Goal: Book appointment/travel/reservation

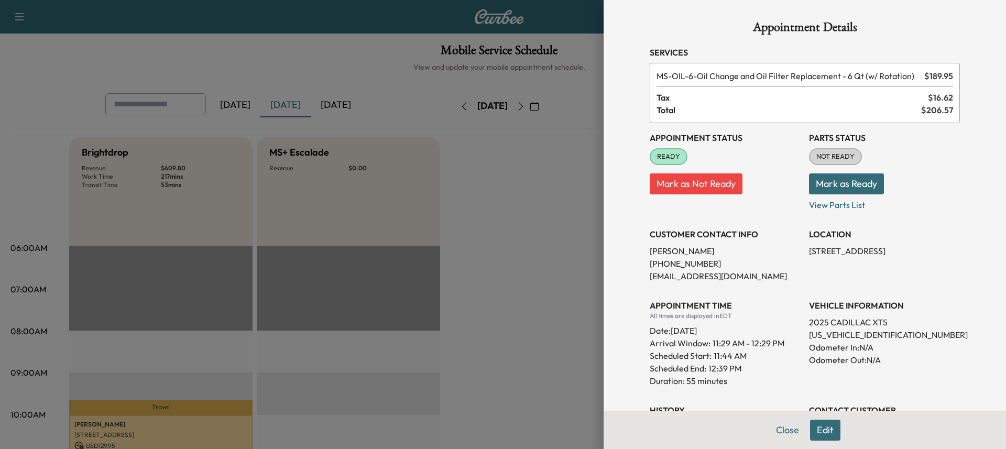
scroll to position [210, 0]
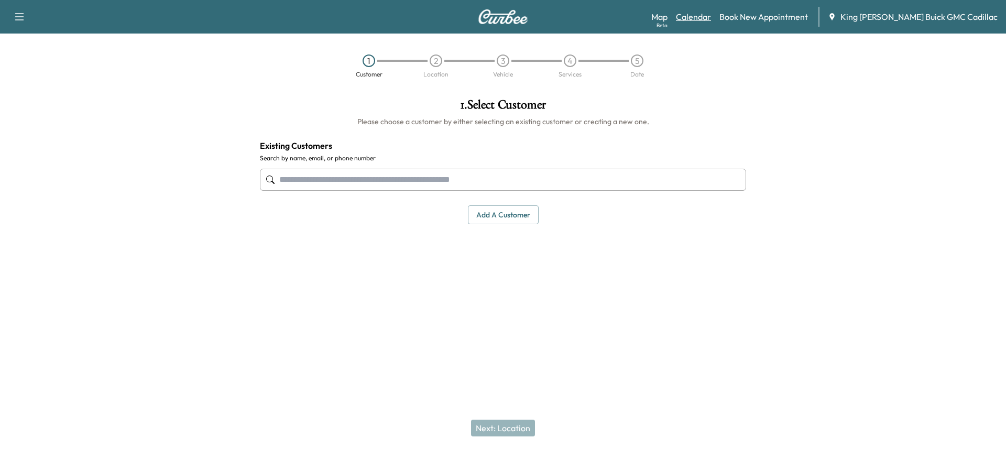
click at [503, 12] on link "Calendar" at bounding box center [693, 16] width 35 height 13
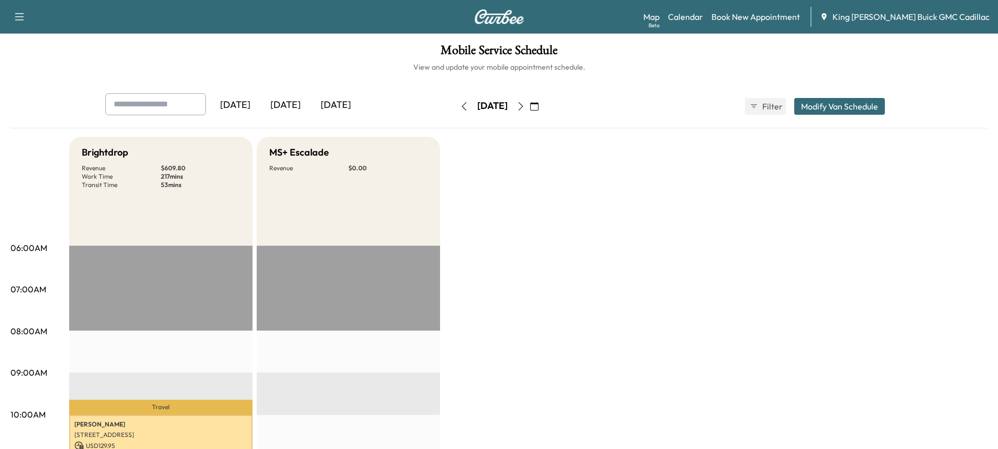
click at [336, 101] on div "[DATE]" at bounding box center [336, 105] width 50 height 24
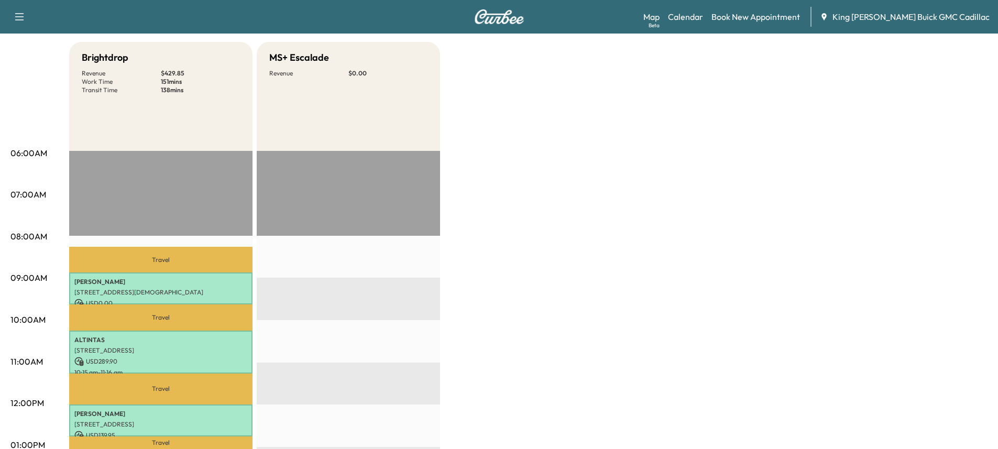
scroll to position [52, 0]
